Goal: Information Seeking & Learning: Find specific fact

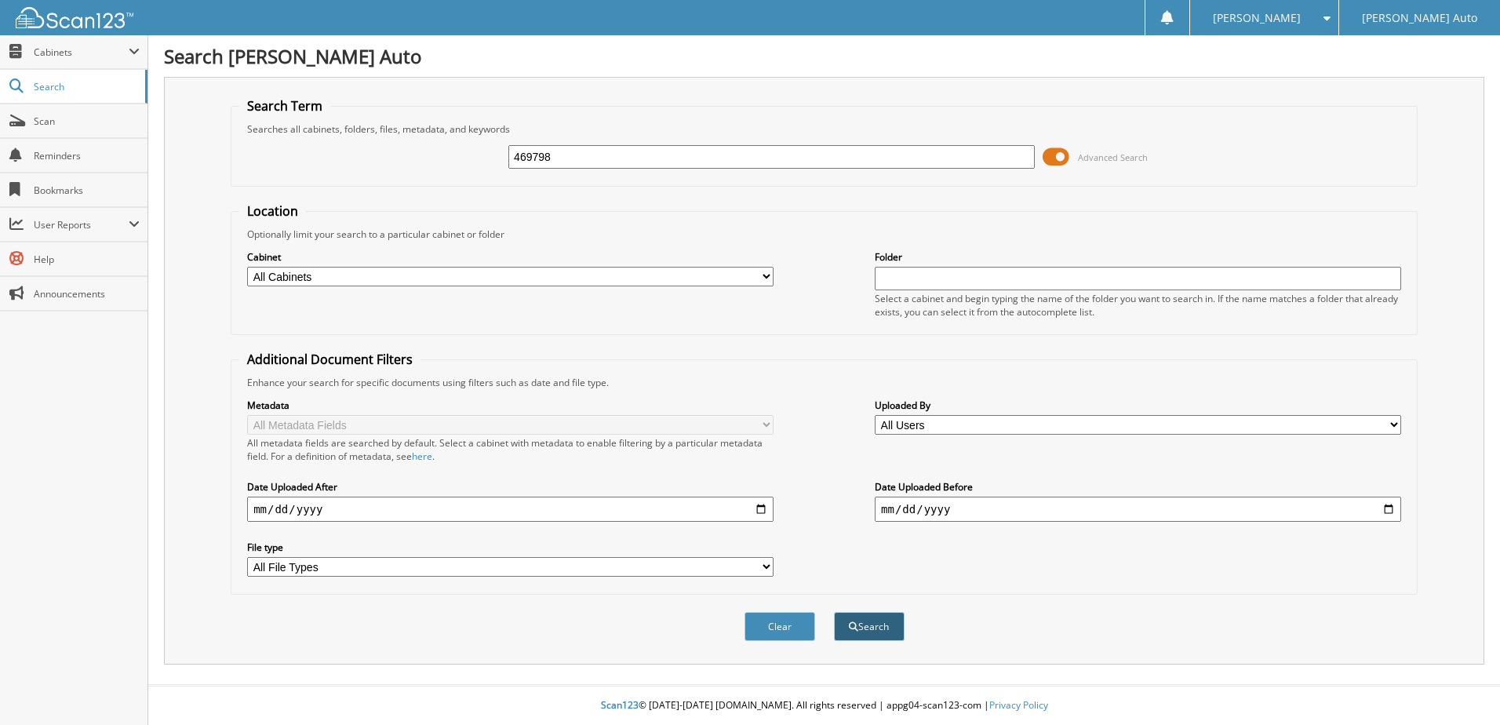
type input "469798"
click at [878, 631] on button "Search" at bounding box center [869, 626] width 71 height 29
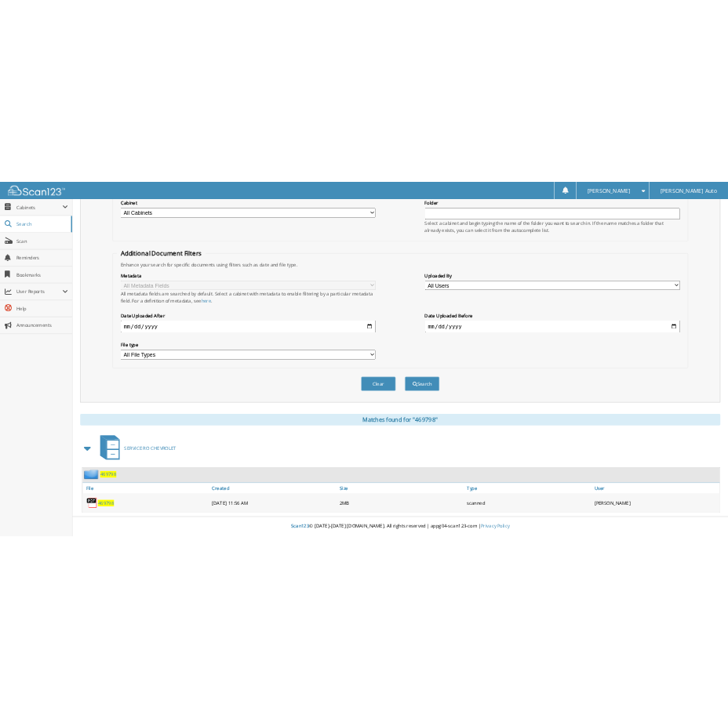
scroll to position [213, 0]
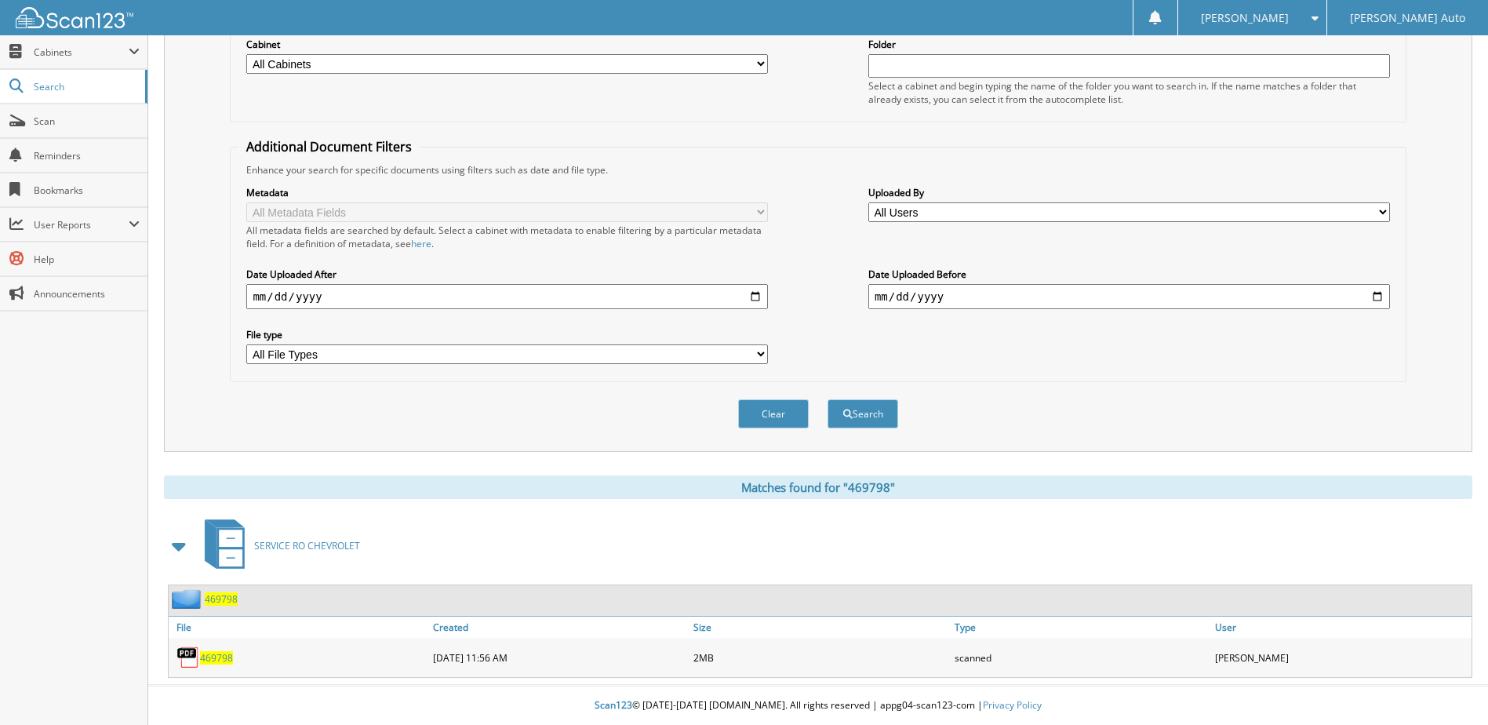
click at [219, 659] on span "469798" at bounding box center [216, 657] width 33 height 13
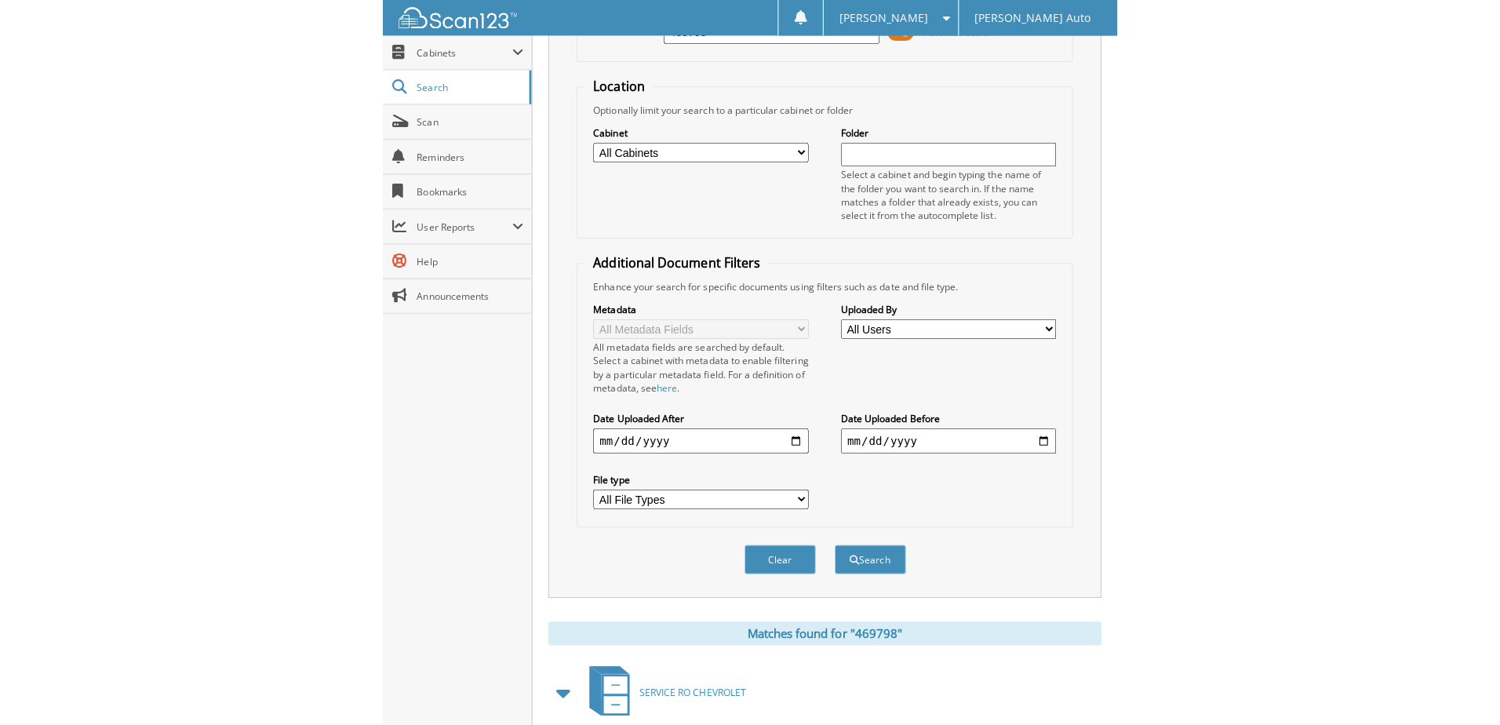
scroll to position [0, 0]
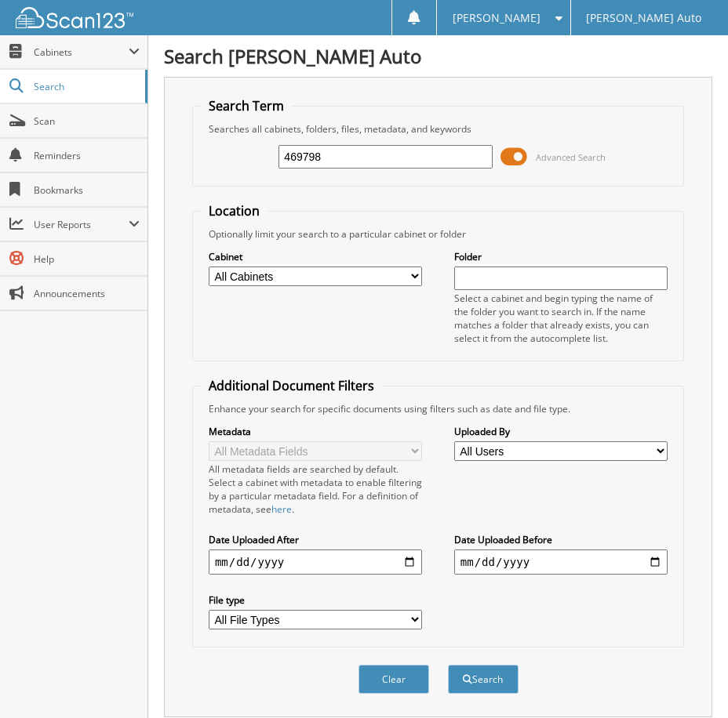
click at [388, 153] on input "469798" at bounding box center [384, 157] width 213 height 24
click at [370, 667] on button "Clear" at bounding box center [393, 679] width 71 height 29
click at [298, 157] on input "text" at bounding box center [384, 157] width 213 height 24
paste input "478463"
type input "478463"
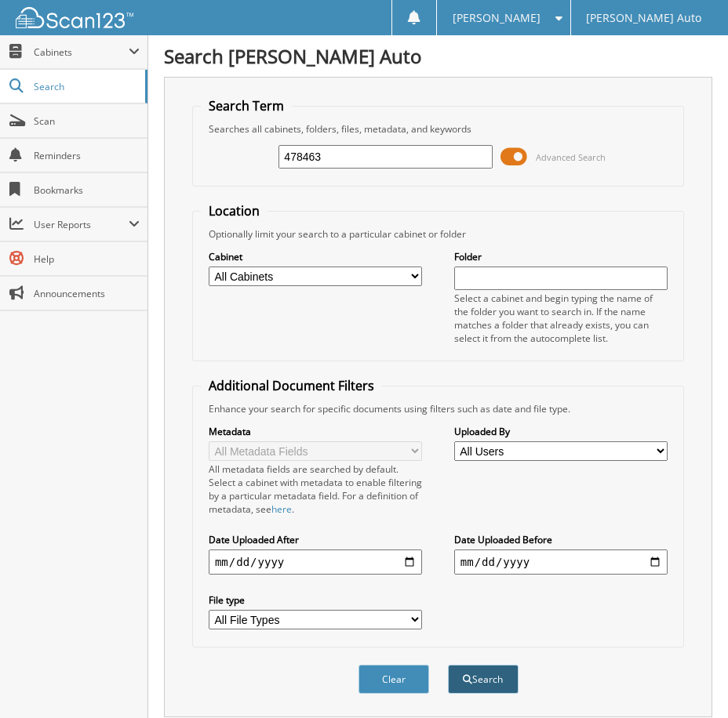
click at [482, 675] on button "Search" at bounding box center [483, 679] width 71 height 29
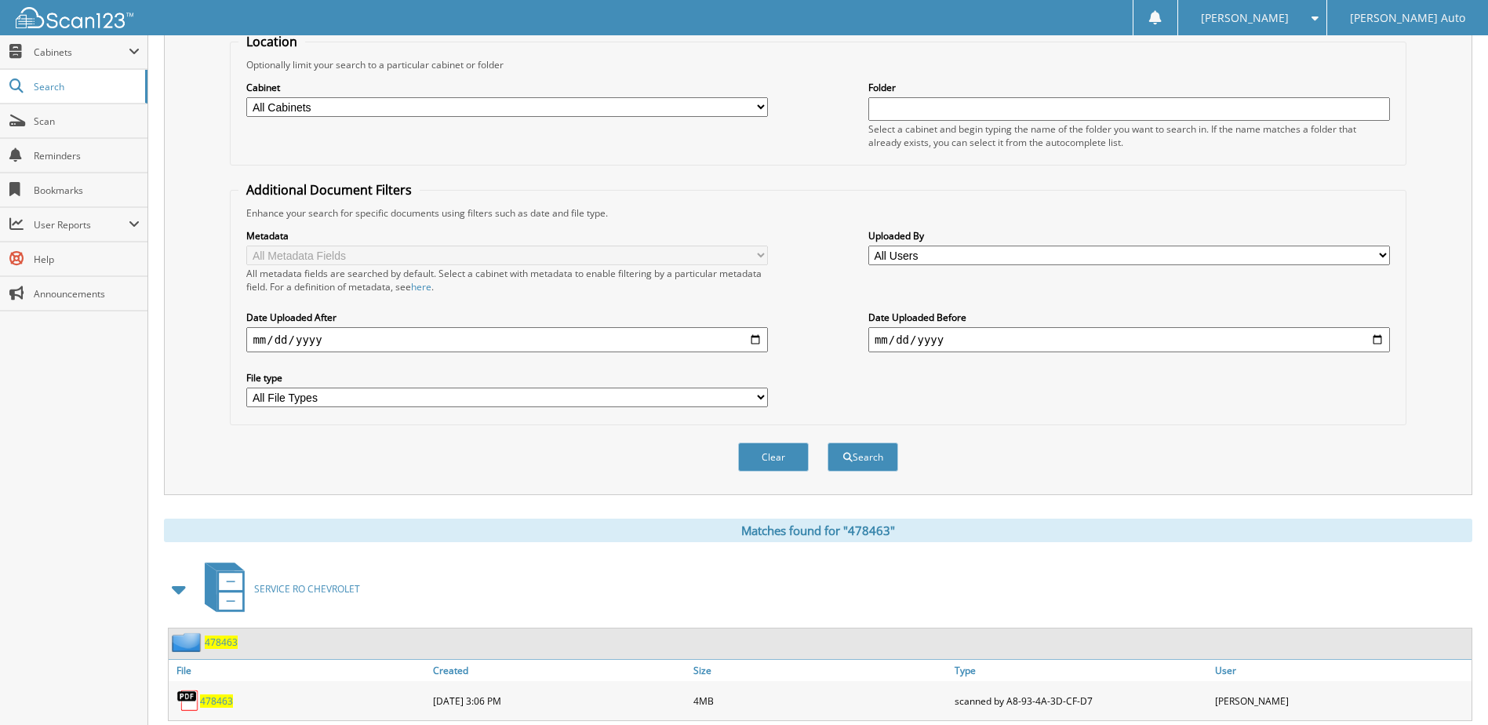
scroll to position [213, 0]
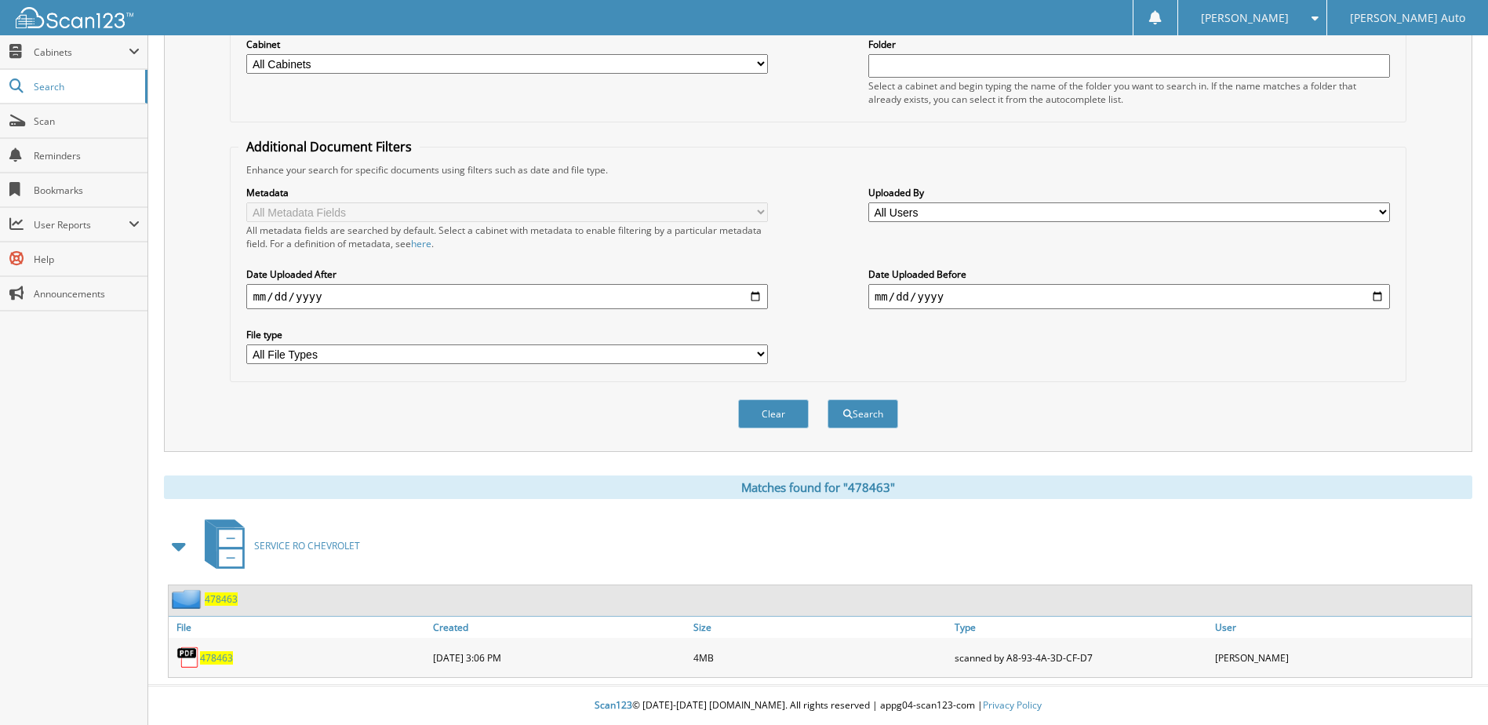
click at [224, 660] on span "478463" at bounding box center [216, 657] width 33 height 13
